Goal: Navigation & Orientation: Find specific page/section

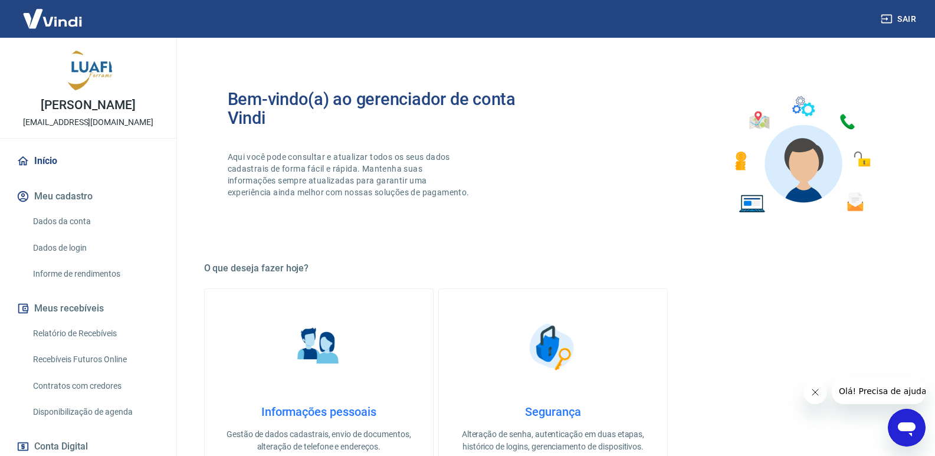
click at [73, 11] on img at bounding box center [52, 19] width 77 height 36
click at [61, 22] on img at bounding box center [52, 19] width 77 height 36
click at [86, 74] on img at bounding box center [88, 70] width 47 height 47
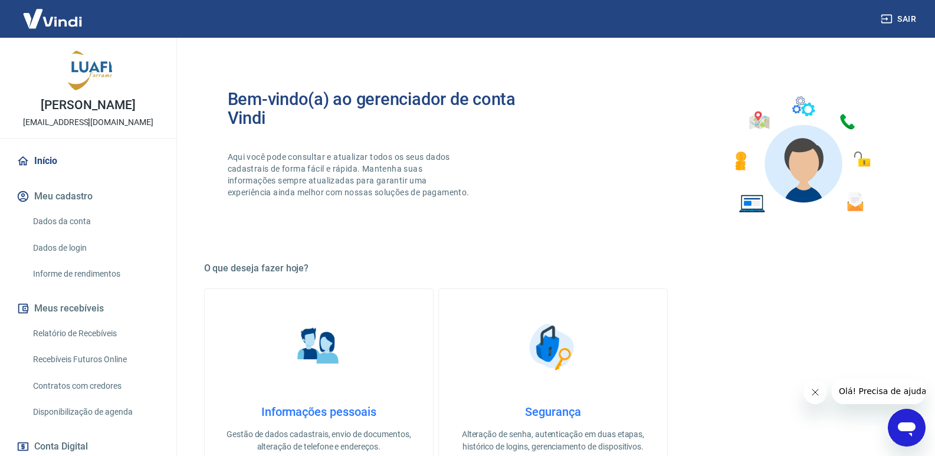
click at [42, 168] on link "Início" at bounding box center [88, 161] width 148 height 26
